Goal: Transaction & Acquisition: Book appointment/travel/reservation

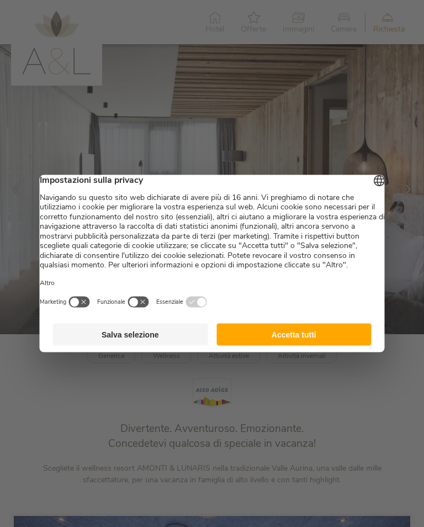
click at [177, 58] on div at bounding box center [212, 263] width 424 height 527
click at [172, 72] on div at bounding box center [212, 263] width 424 height 527
click at [165, 70] on div at bounding box center [212, 263] width 424 height 527
click at [155, 67] on div at bounding box center [212, 263] width 424 height 527
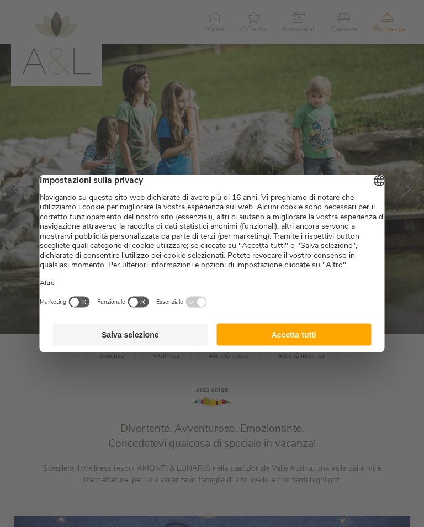
click at [83, 308] on button "button" at bounding box center [80, 302] width 22 height 12
click at [91, 308] on button "button" at bounding box center [80, 302] width 22 height 12
click at [142, 346] on button "Salva selezione" at bounding box center [130, 335] width 155 height 22
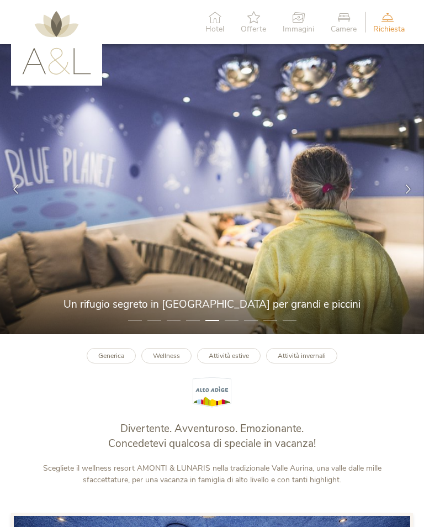
click at [411, 192] on icon at bounding box center [408, 189] width 9 height 9
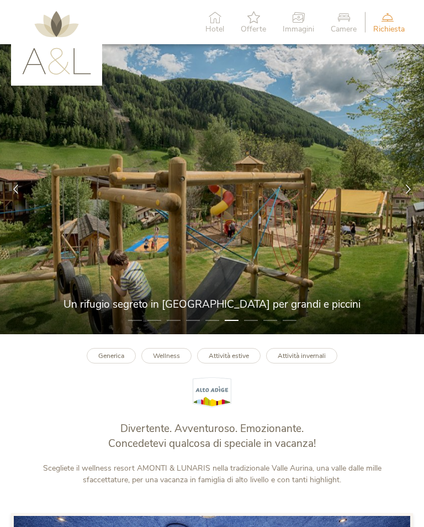
click at [408, 189] on icon at bounding box center [408, 189] width 9 height 9
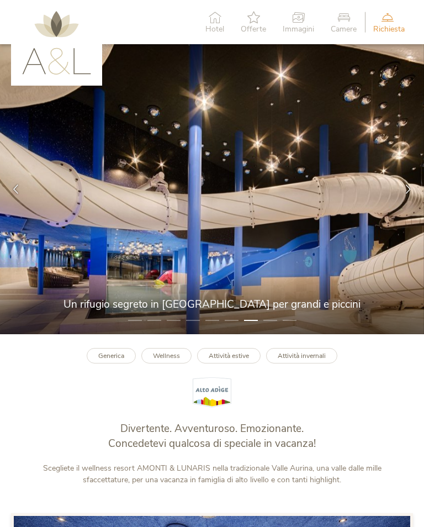
click at [409, 190] on icon at bounding box center [408, 189] width 9 height 9
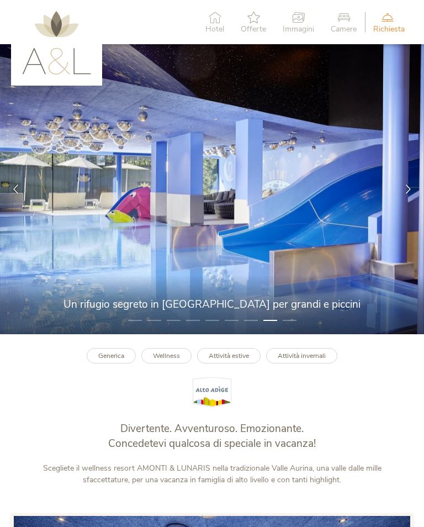
click at [408, 192] on icon at bounding box center [408, 189] width 9 height 9
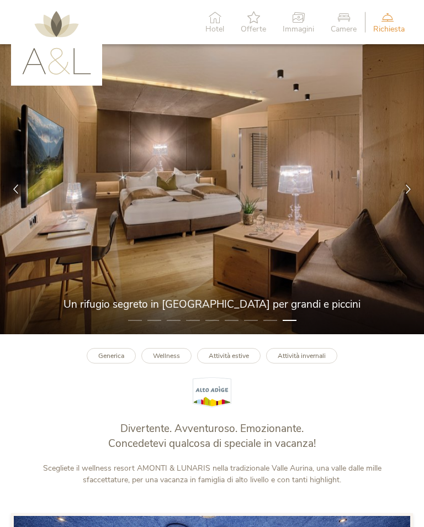
click at [410, 194] on icon at bounding box center [408, 189] width 9 height 9
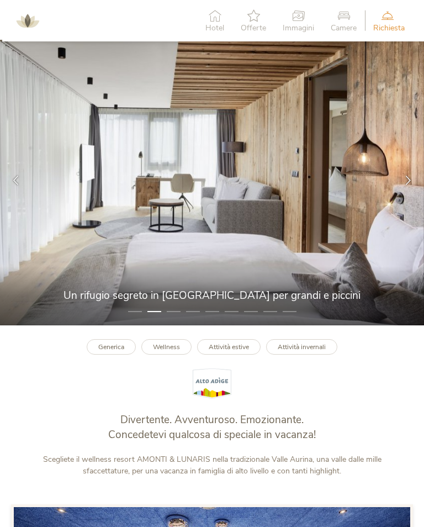
scroll to position [8, 0]
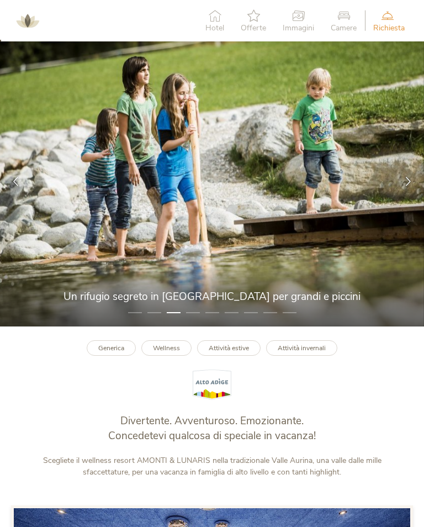
click at [411, 190] on div at bounding box center [408, 181] width 31 height 31
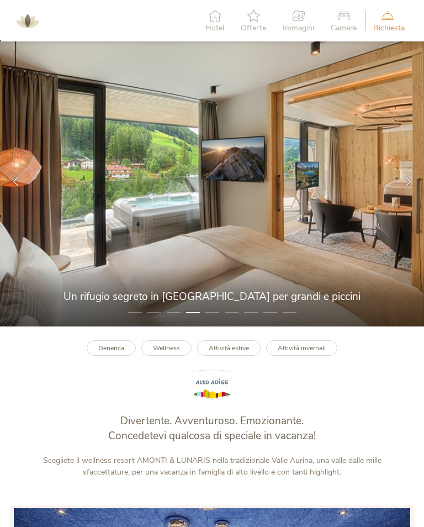
click at [410, 186] on icon at bounding box center [408, 181] width 9 height 9
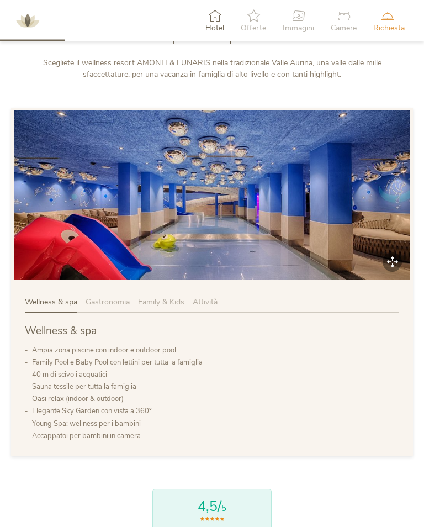
scroll to position [406, 0]
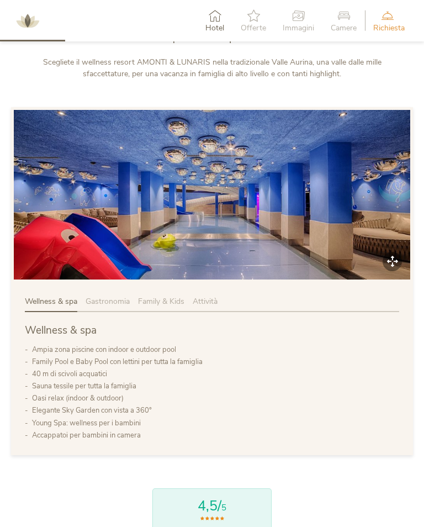
click at [162, 307] on span "Family & Kids" at bounding box center [161, 301] width 46 height 10
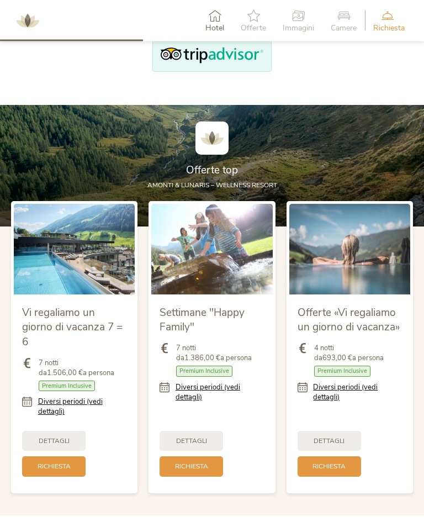
scroll to position [894, 0]
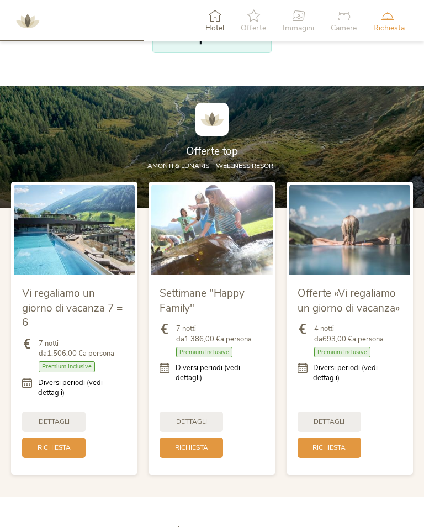
click at [335, 373] on link "Diversi periodi (vedi dettagli)" at bounding box center [357, 373] width 89 height 20
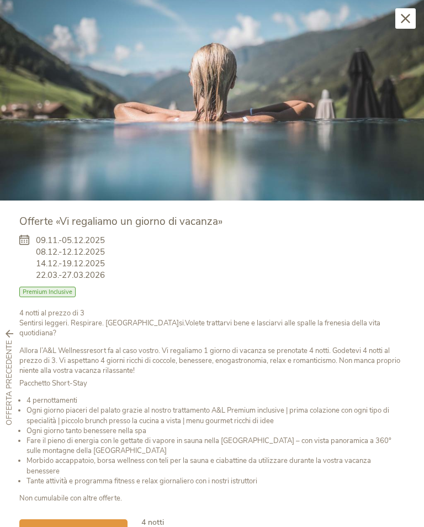
scroll to position [37, 0]
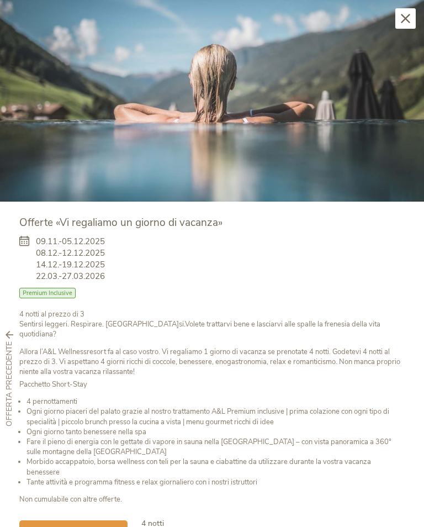
click at [21, 237] on icon at bounding box center [27, 259] width 17 height 46
click at [21, 236] on icon at bounding box center [27, 259] width 17 height 46
click at [409, 32] on img at bounding box center [212, 82] width 424 height 239
click at [409, 21] on icon at bounding box center [405, 18] width 9 height 9
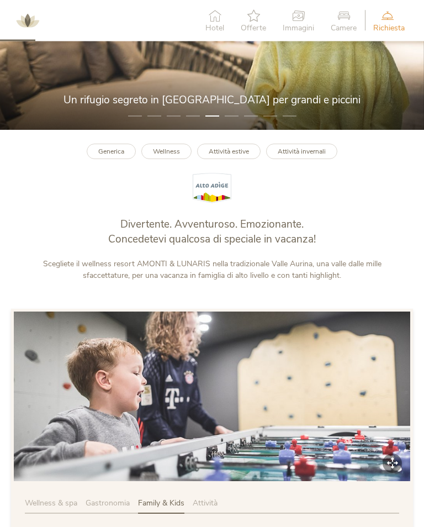
scroll to position [177, 0]
